Goal: Transaction & Acquisition: Purchase product/service

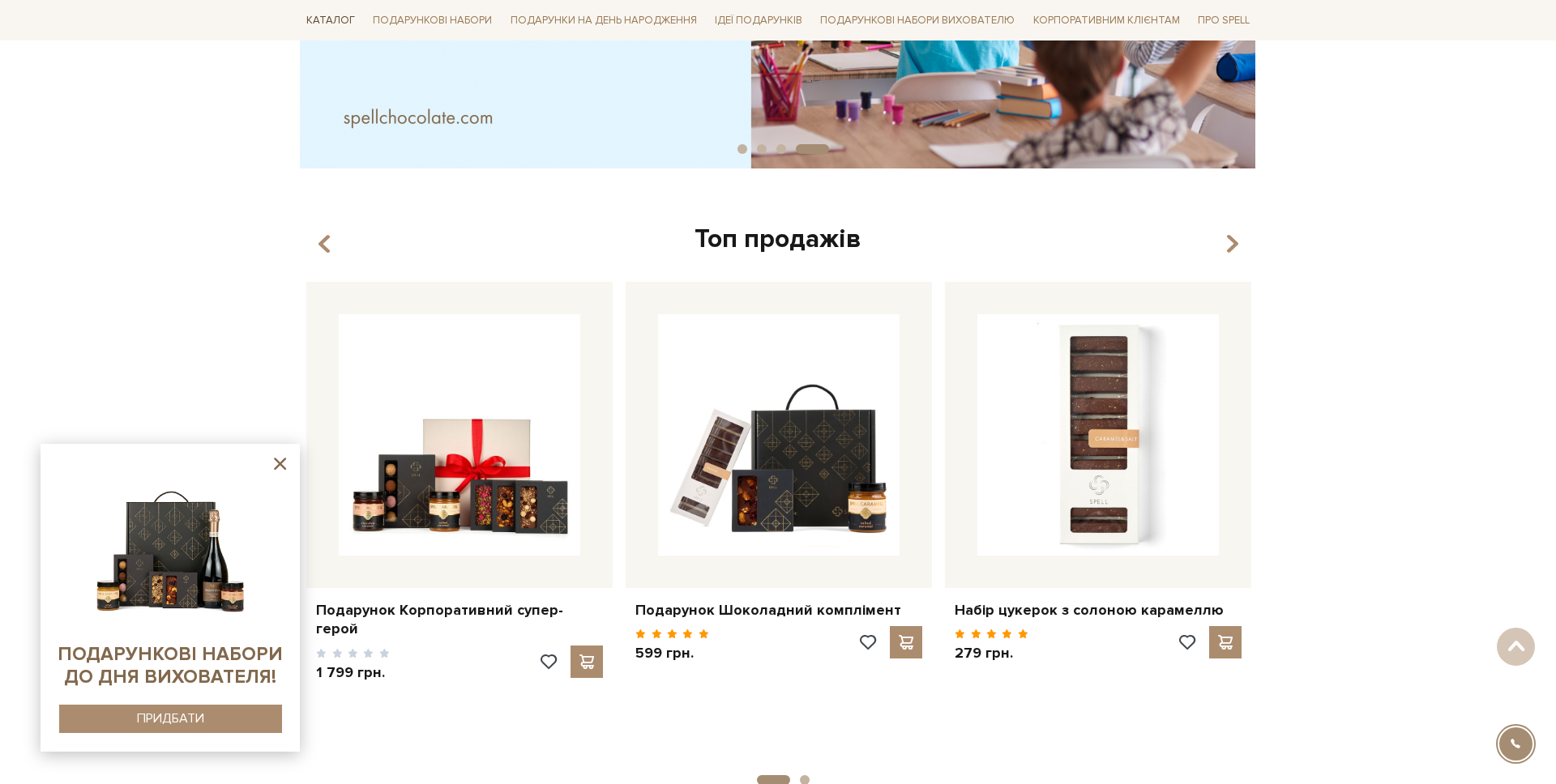
scroll to position [434, 0]
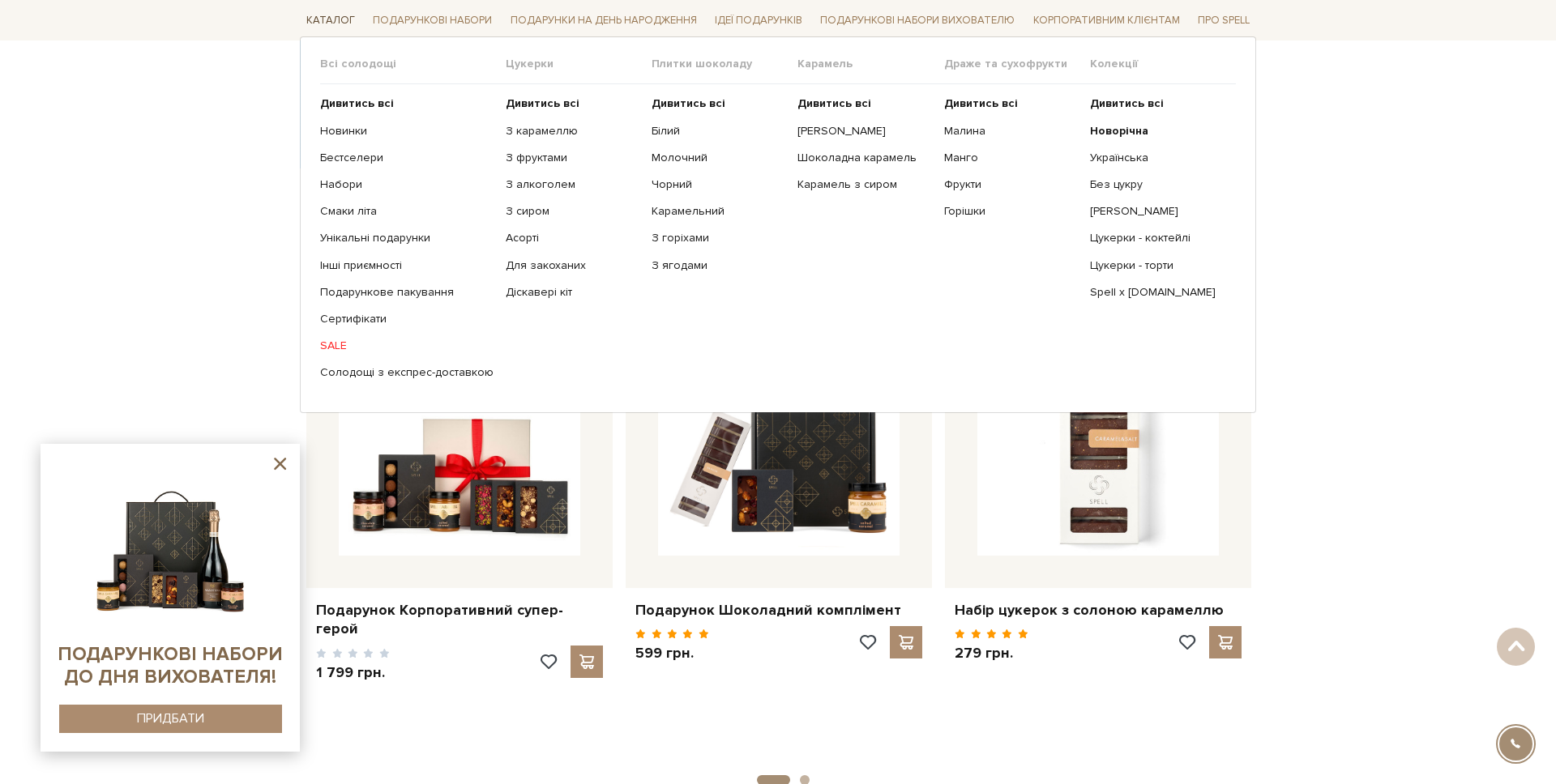
click at [328, 21] on link "Каталог" at bounding box center [331, 20] width 61 height 25
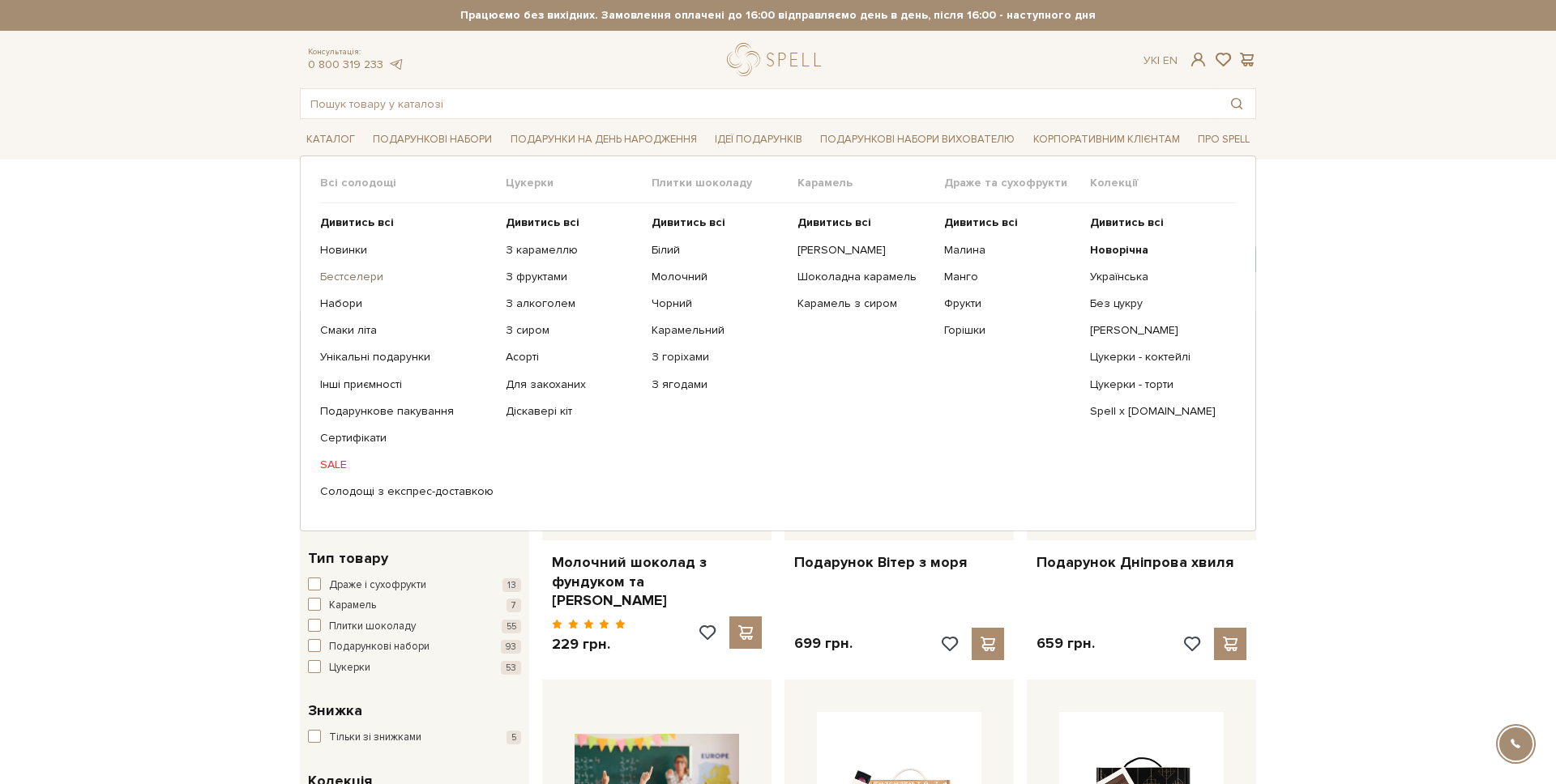
click at [358, 281] on link "Бестселери" at bounding box center [407, 277] width 173 height 15
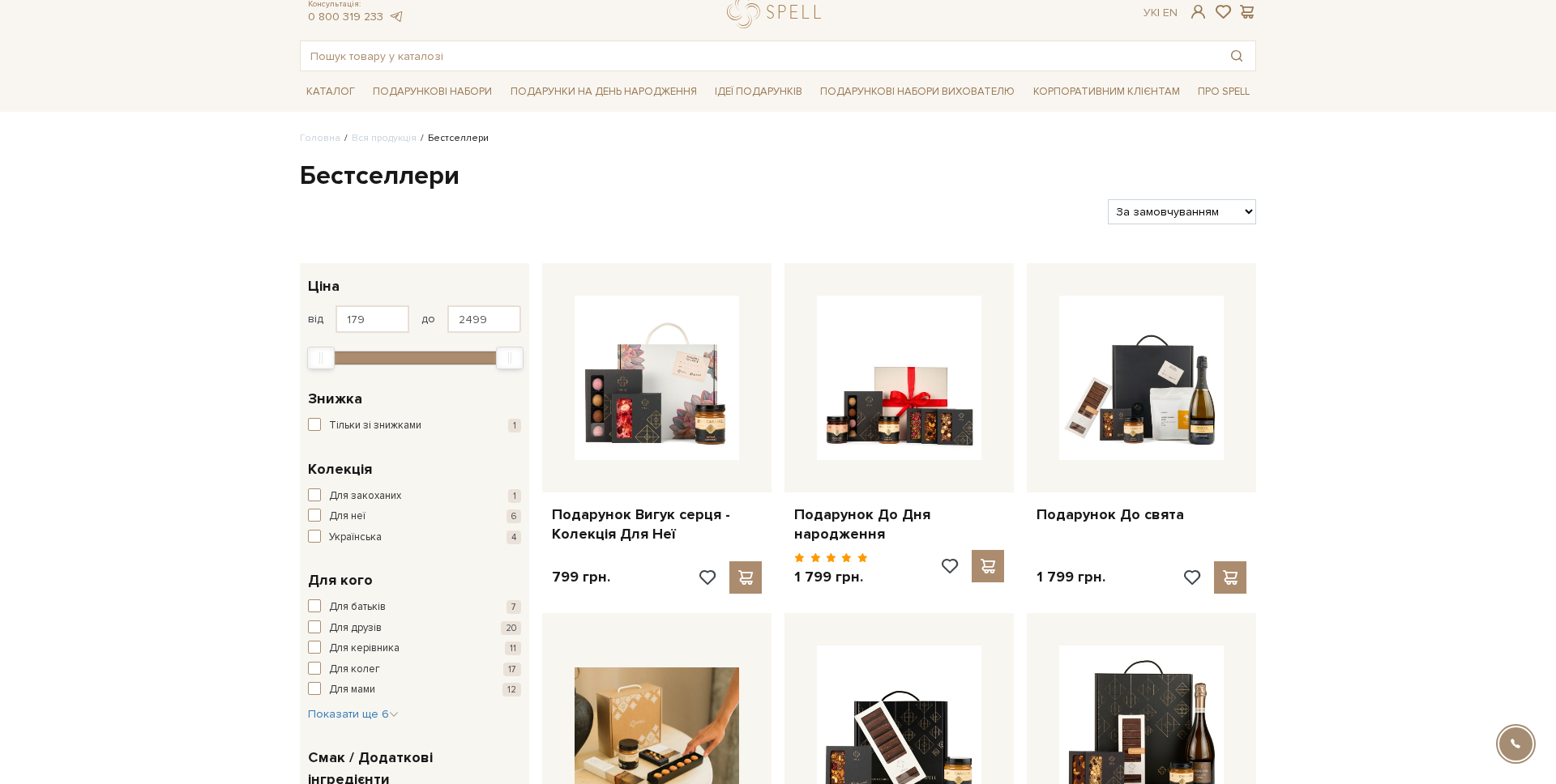
scroll to position [48, 0]
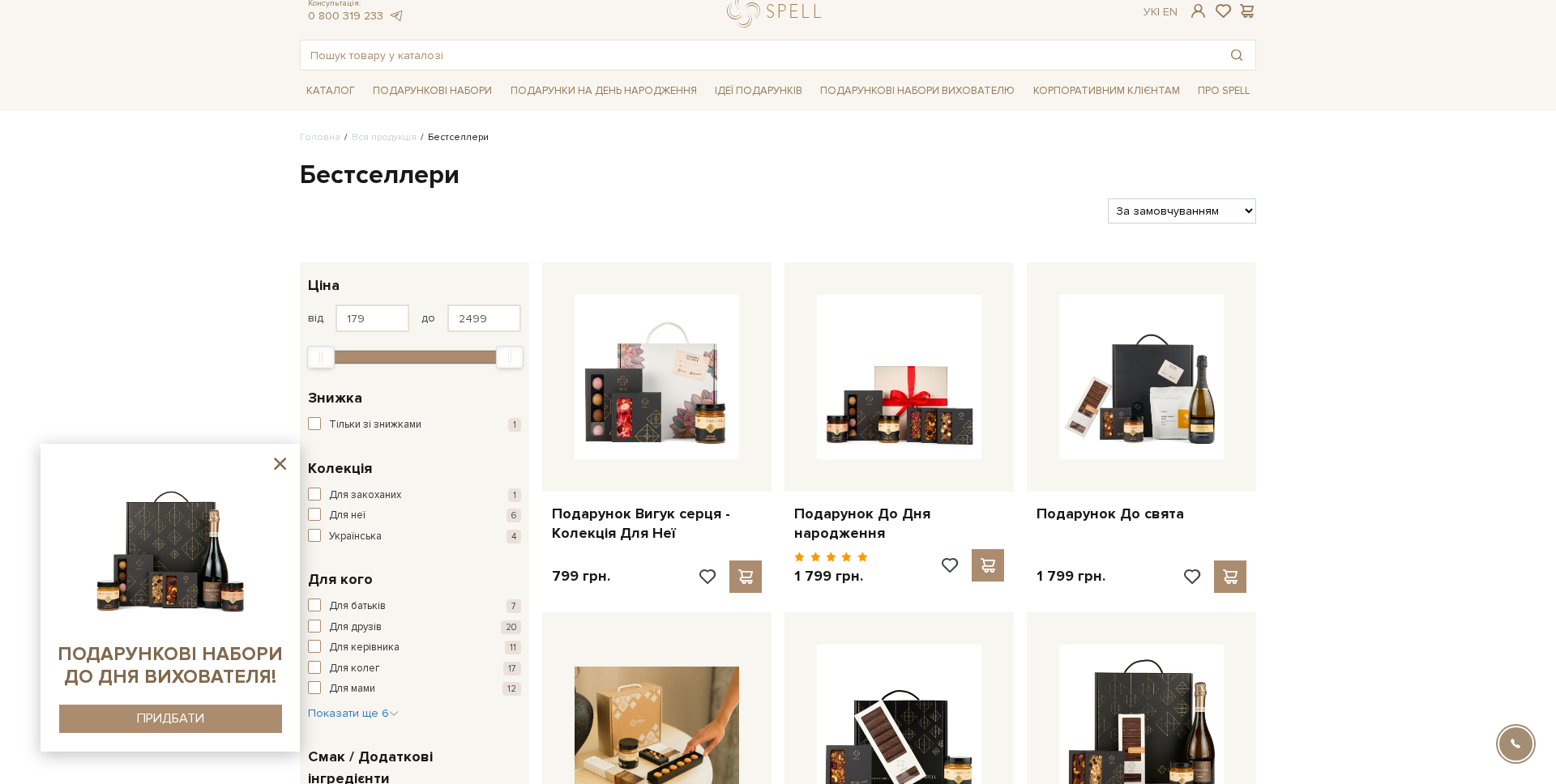
click at [273, 459] on icon at bounding box center [280, 464] width 20 height 20
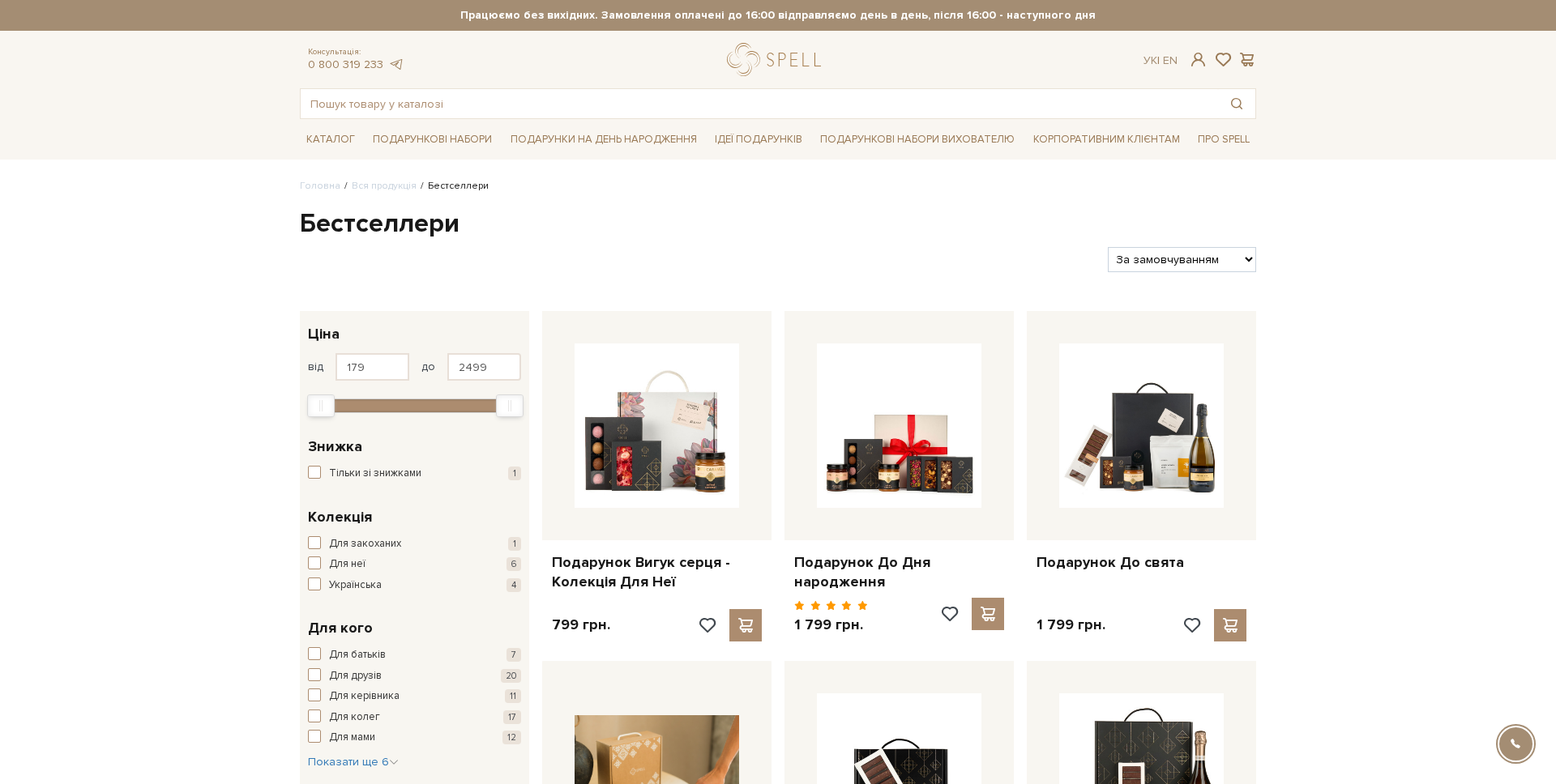
scroll to position [4, 0]
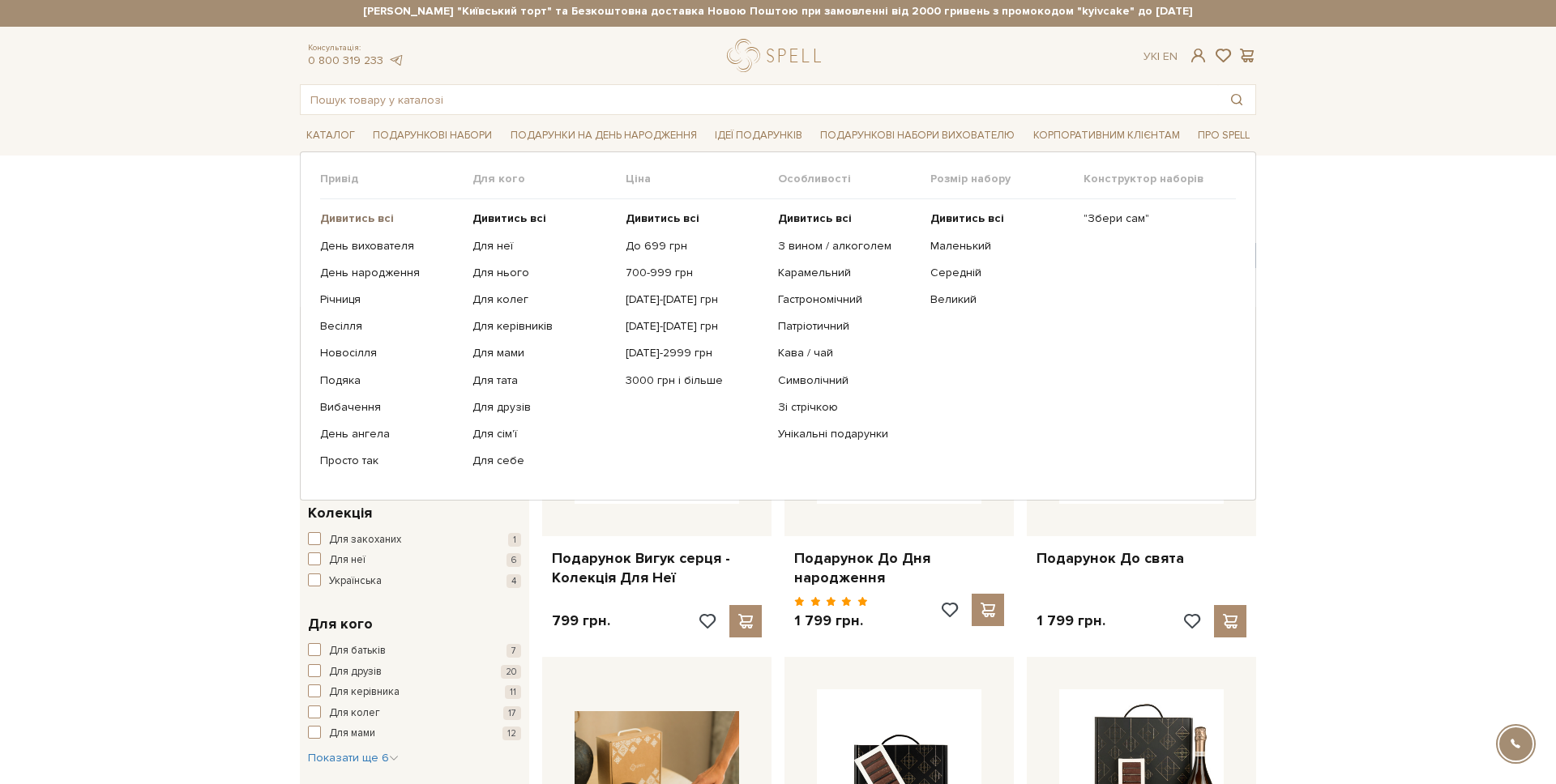
click at [352, 219] on b "Дивитись всі" at bounding box center [357, 218] width 74 height 14
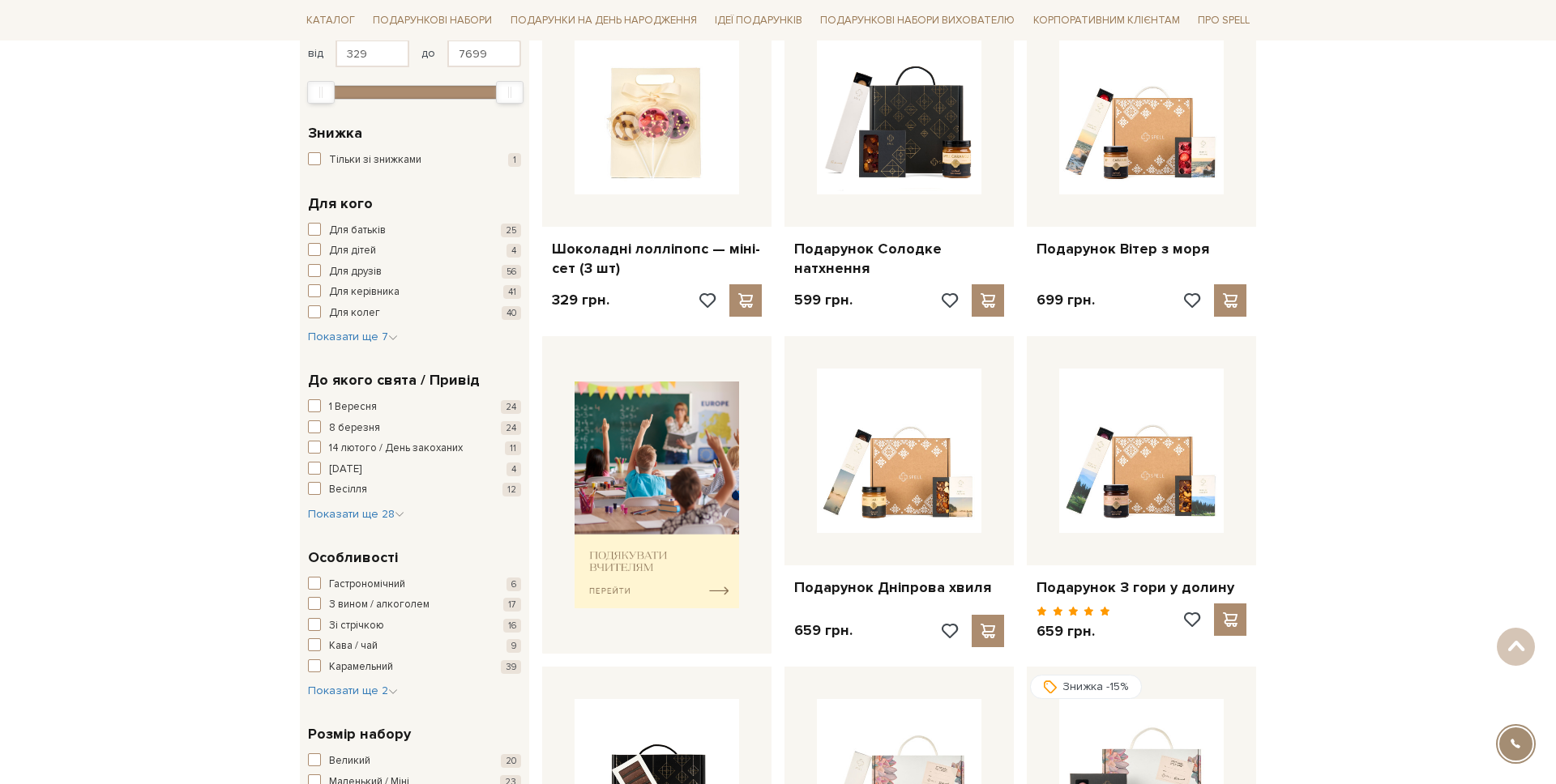
scroll to position [353, 0]
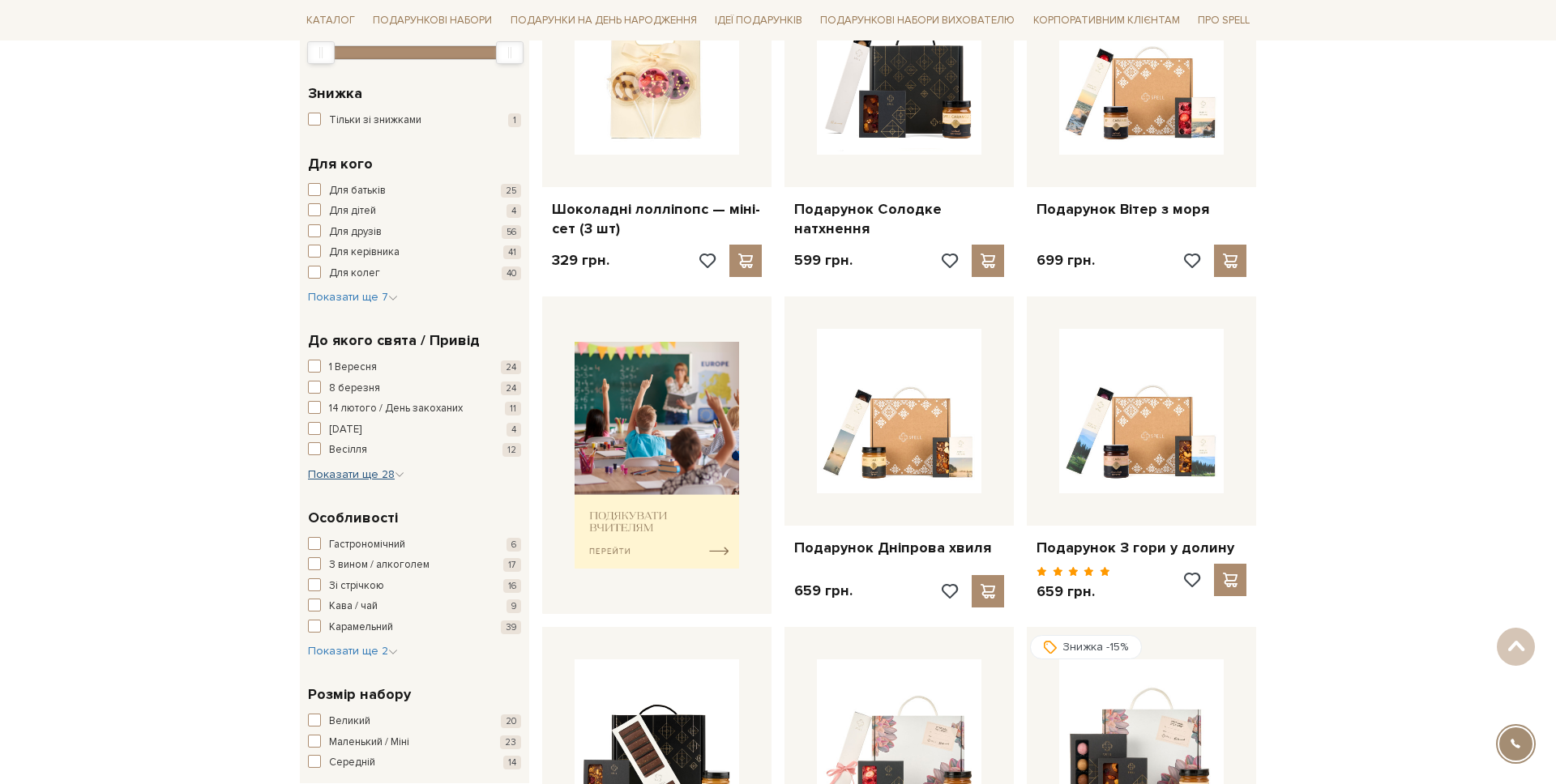
click at [352, 479] on span "Показати ще 28" at bounding box center [357, 474] width 97 height 14
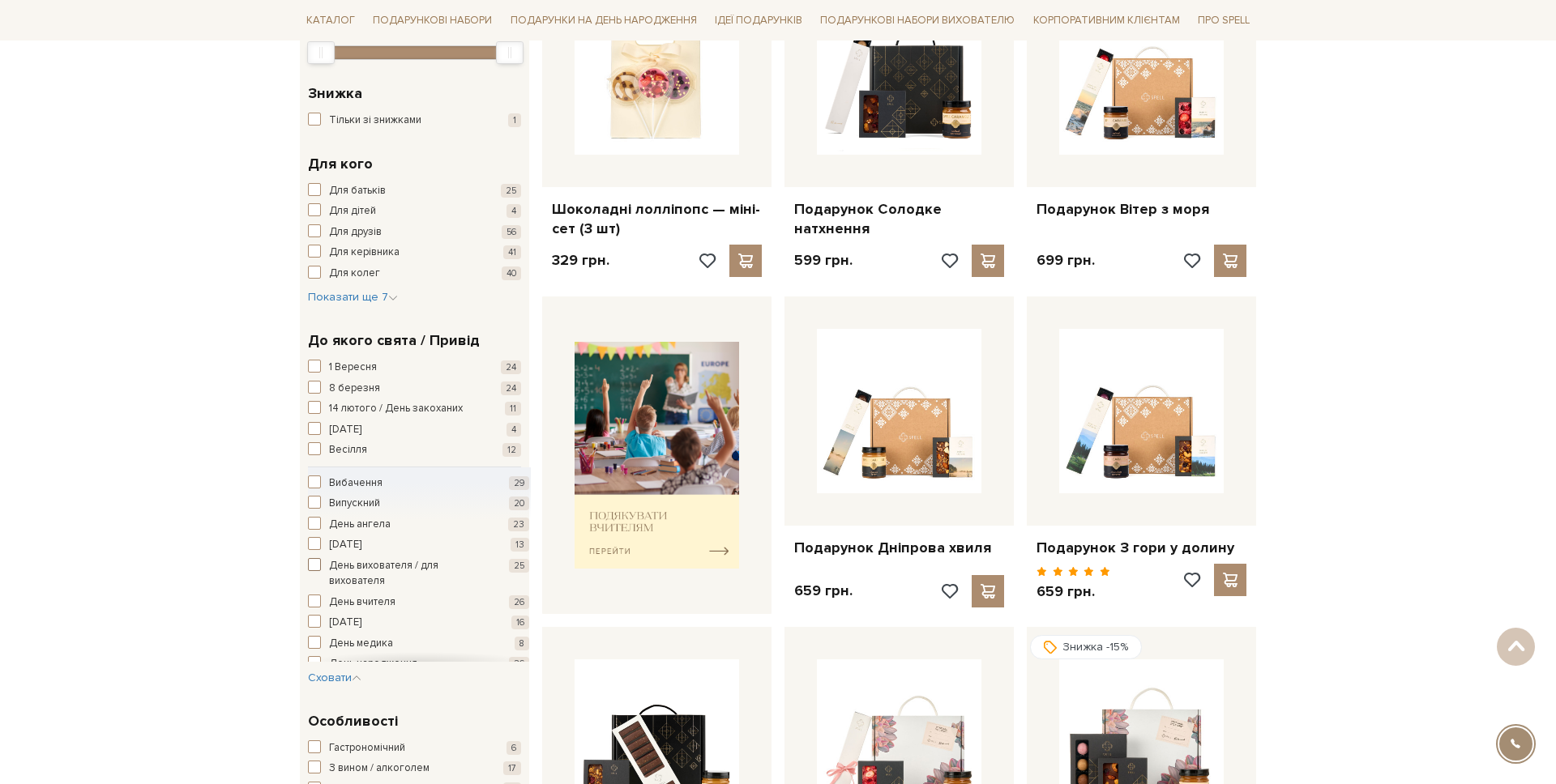
click at [378, 561] on span "День вихователя / для вихователя" at bounding box center [406, 574] width 156 height 32
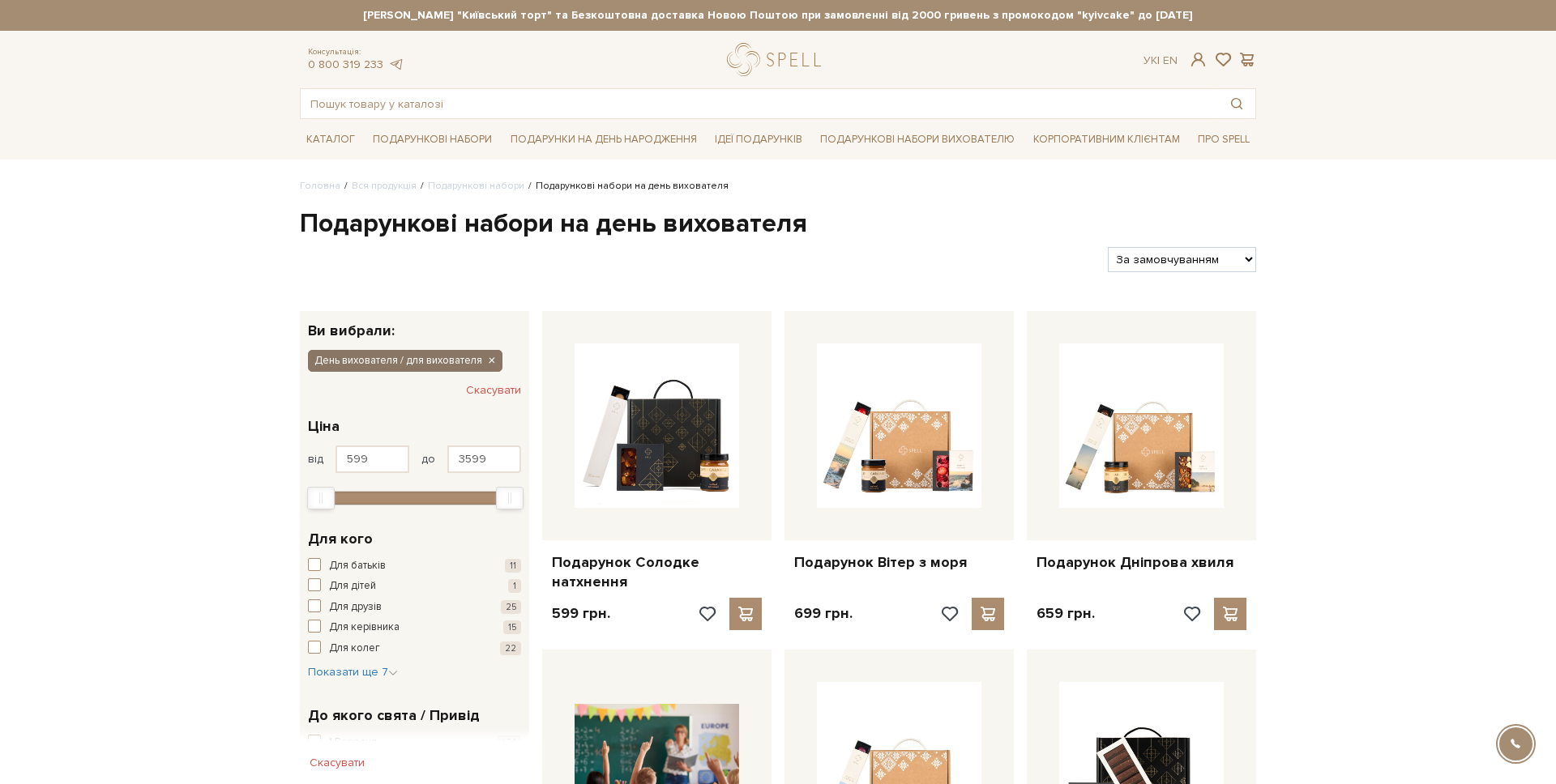
click at [494, 359] on icon "button" at bounding box center [491, 361] width 9 height 15
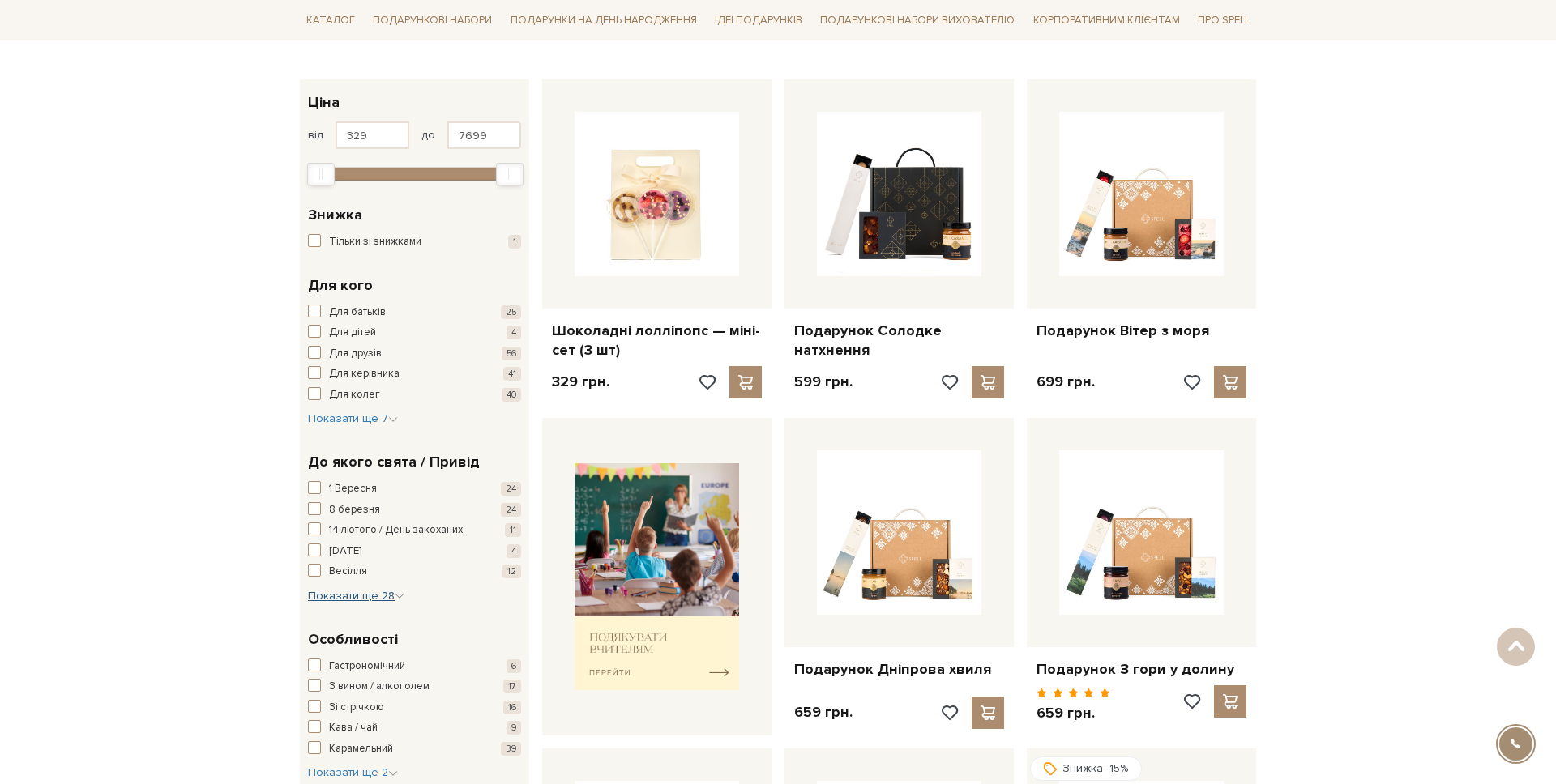
drag, startPoint x: 360, startPoint y: 594, endPoint x: 366, endPoint y: 584, distance: 11.7
click at [360, 593] on span "Показати ще 28" at bounding box center [357, 596] width 97 height 14
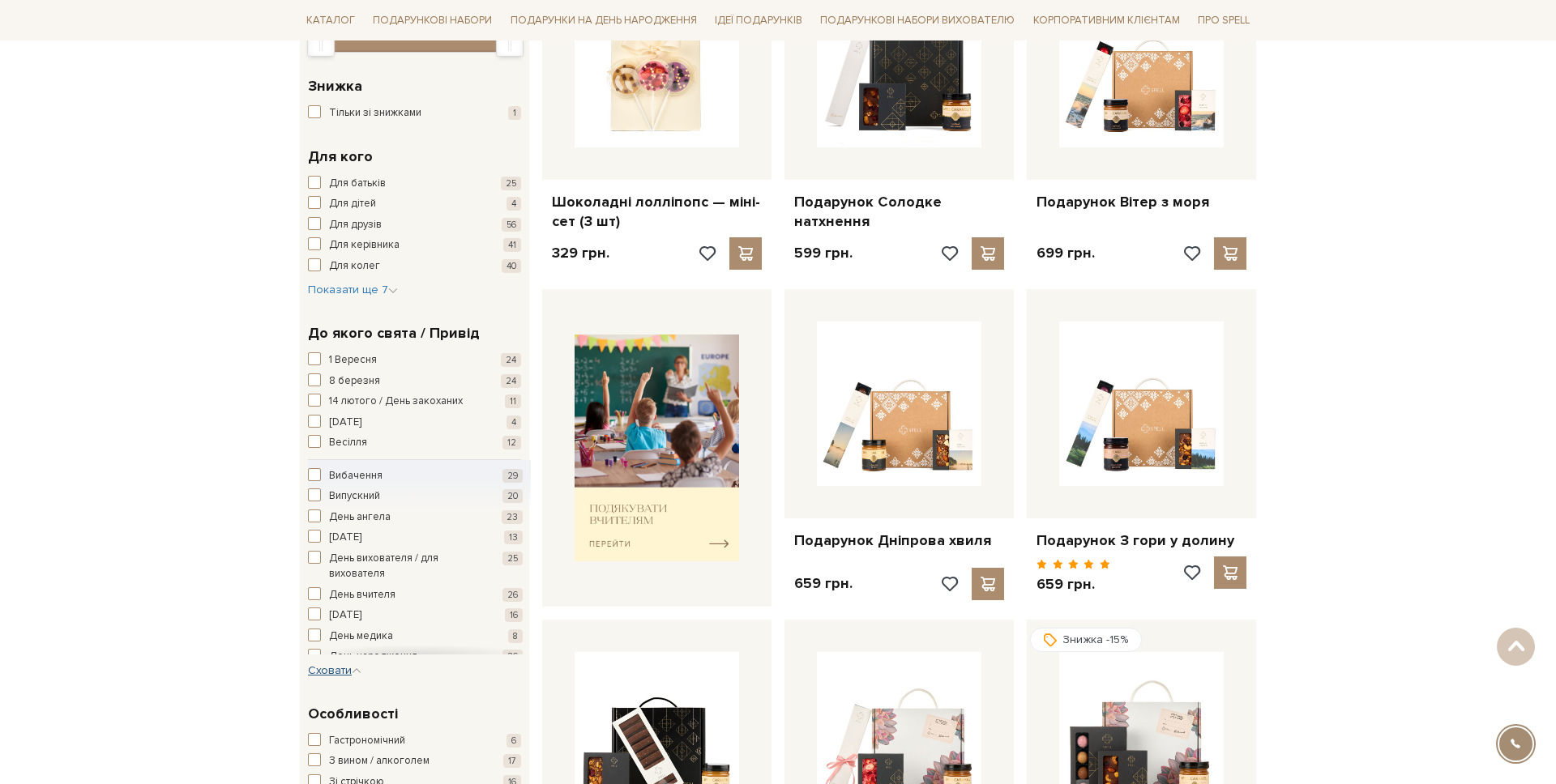
scroll to position [363, 0]
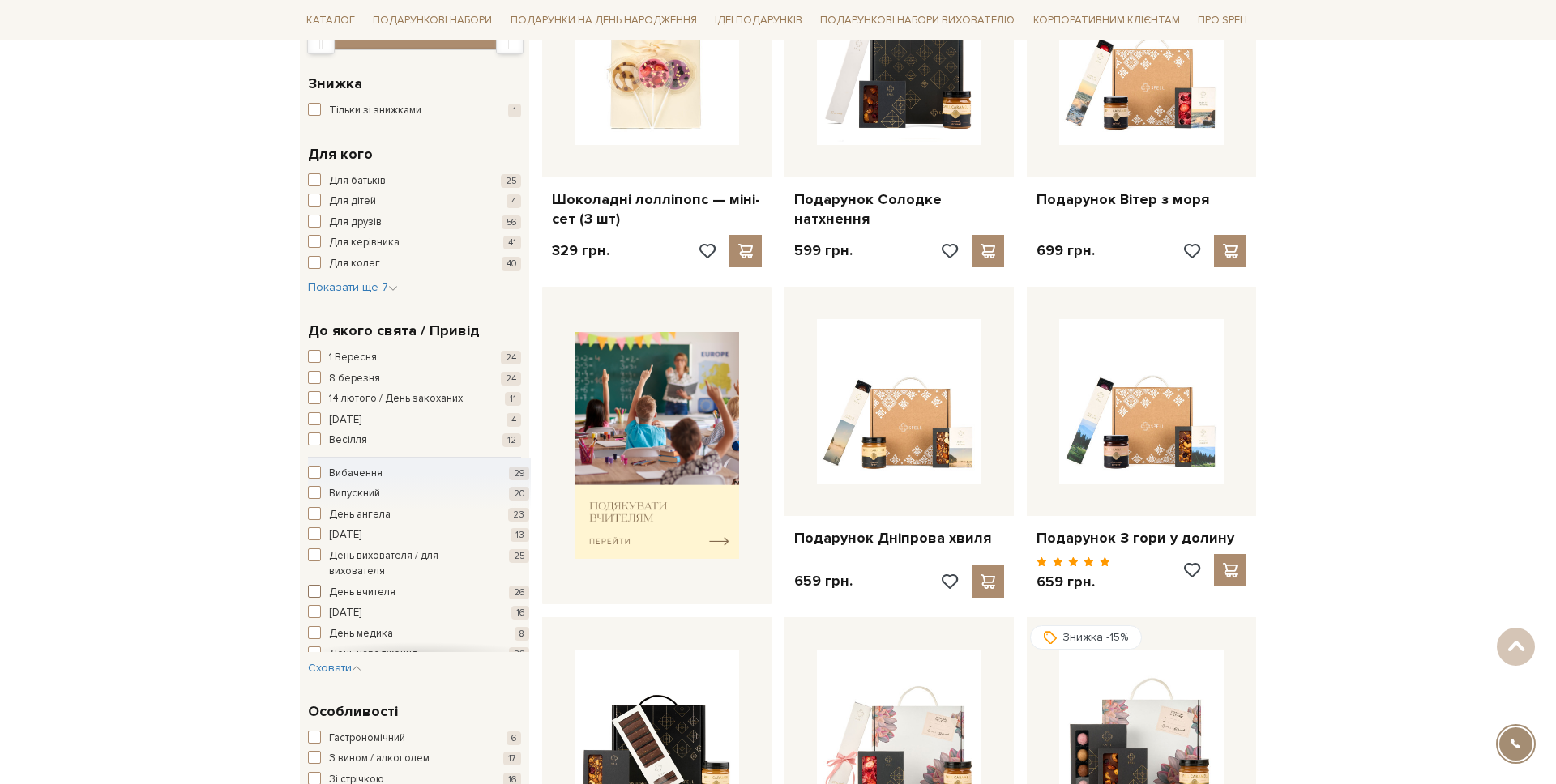
click at [355, 590] on span "День вчителя" at bounding box center [361, 592] width 66 height 16
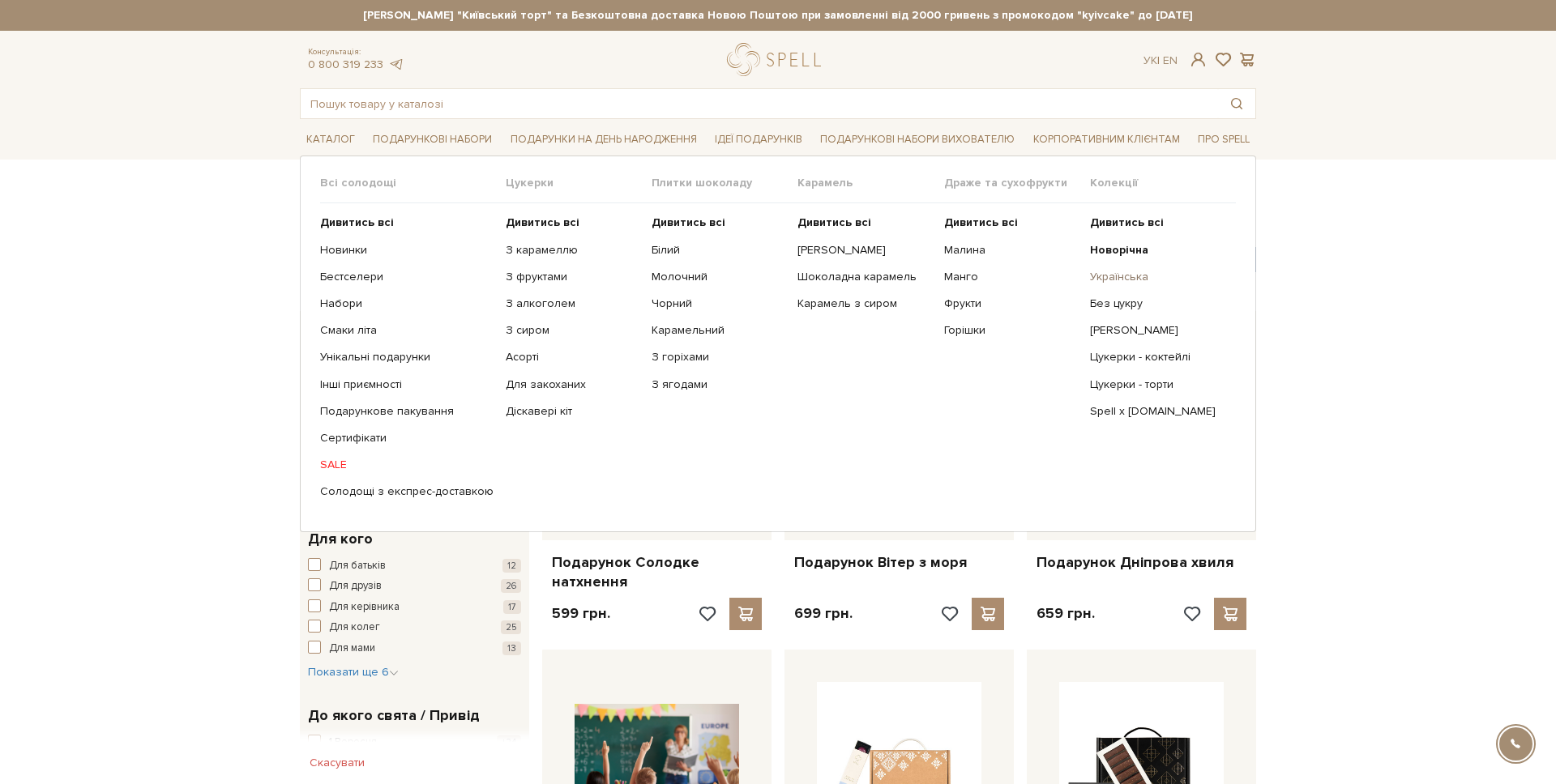
click at [1124, 275] on link "Українська" at bounding box center [1157, 277] width 134 height 15
